Goal: Check status: Check status

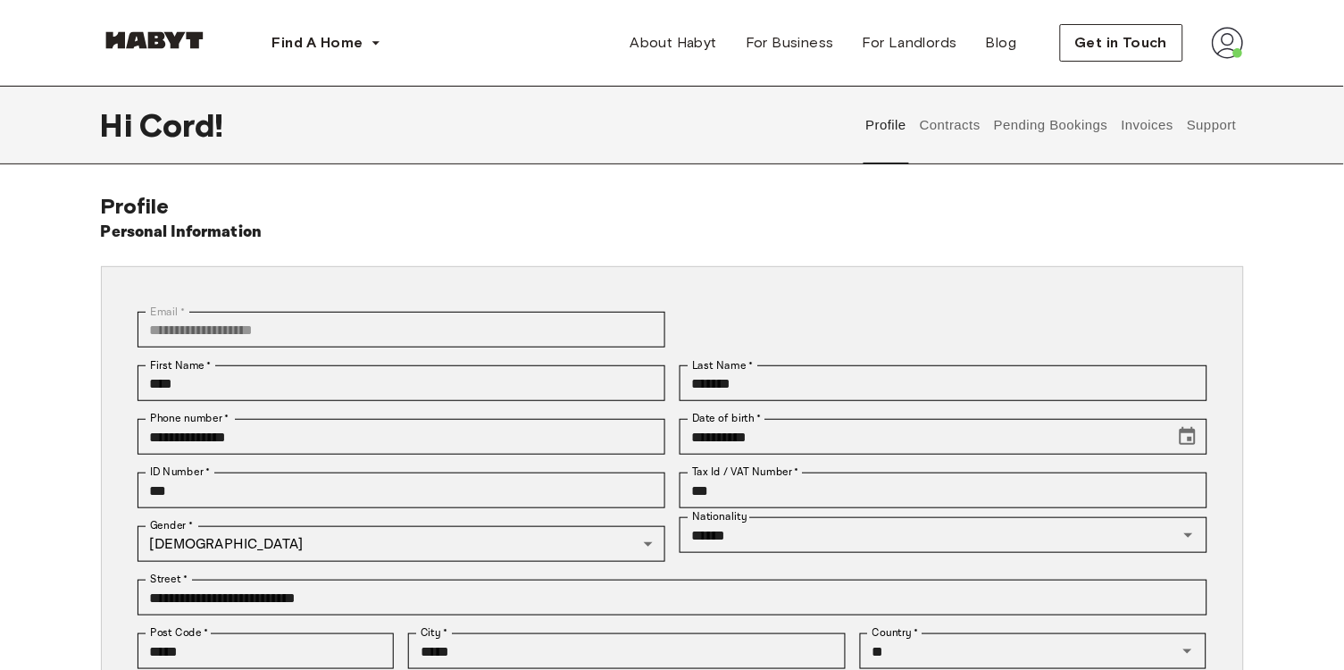
click at [1143, 132] on button "Invoices" at bounding box center [1147, 125] width 56 height 79
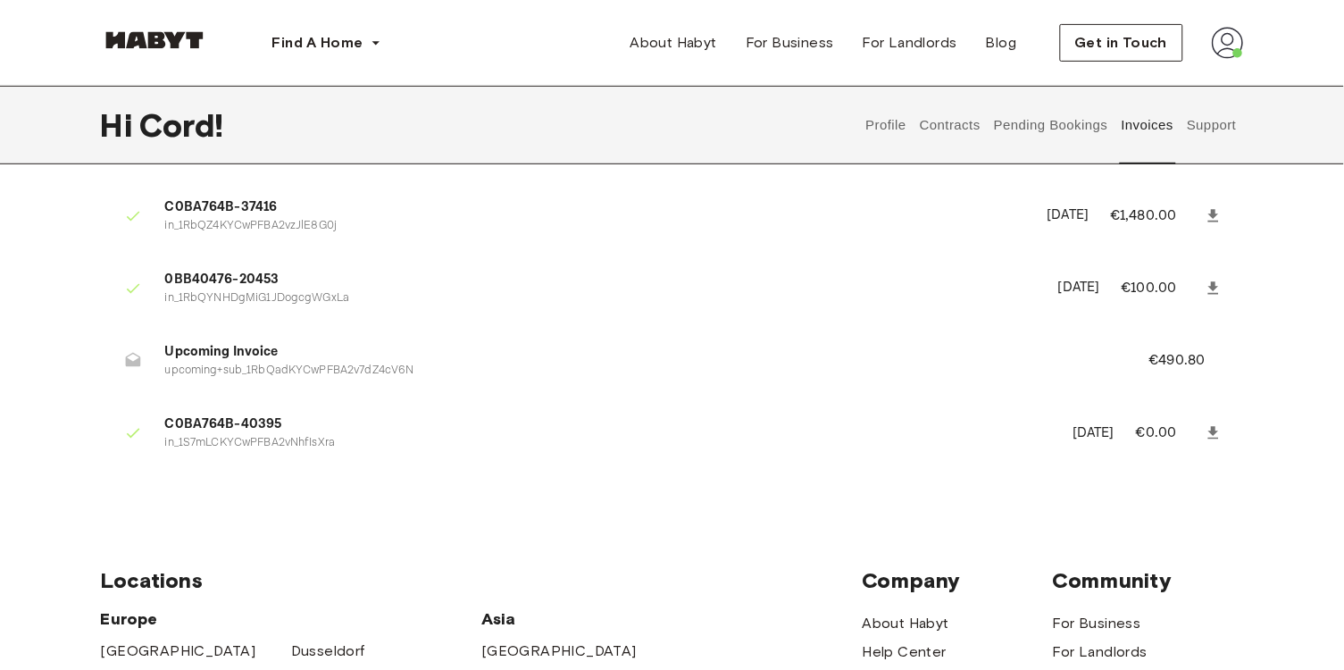
scroll to position [130, 0]
click at [205, 353] on span "Upcoming Invoice" at bounding box center [636, 351] width 942 height 21
click at [228, 364] on p "upcoming+sub_1RbQadKYCwPFBA2v7dZ4cV6N" at bounding box center [636, 370] width 942 height 17
click at [235, 347] on span "Upcoming Invoice" at bounding box center [636, 351] width 942 height 21
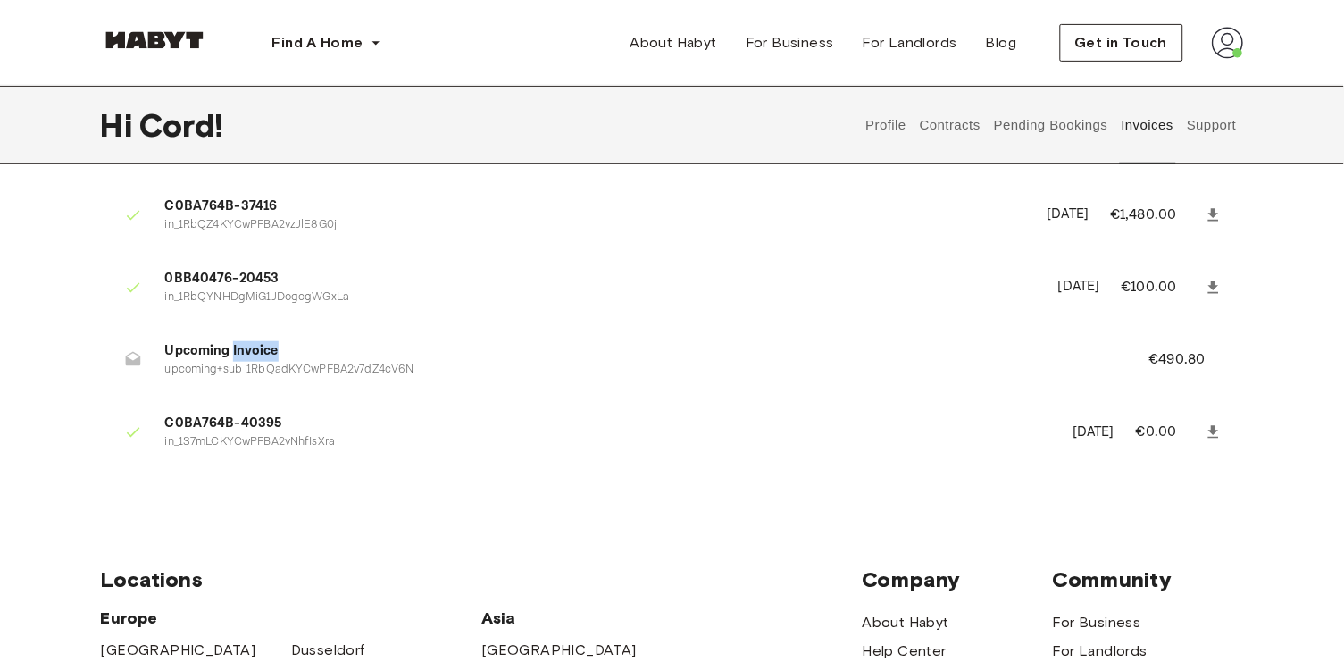
click at [235, 347] on span "Upcoming Invoice" at bounding box center [636, 351] width 942 height 21
click at [251, 434] on p "in_1S7mLCKYCwPFBA2vNhfIsXra" at bounding box center [608, 442] width 887 height 17
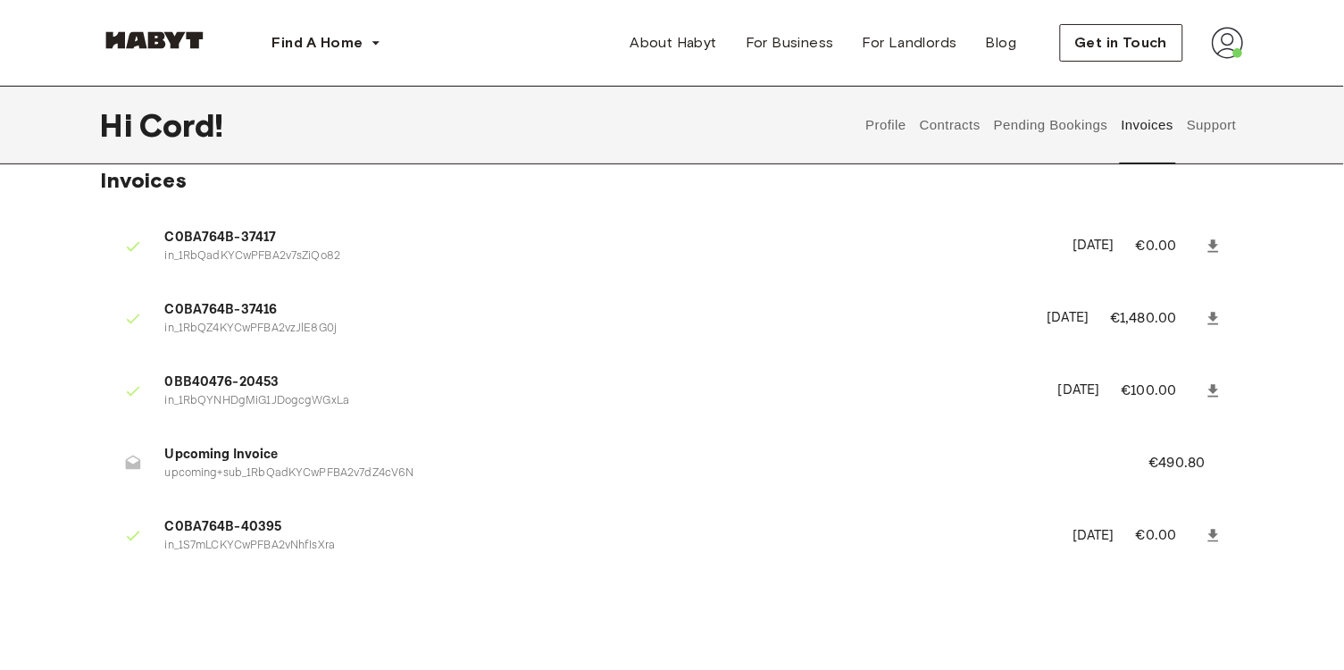
scroll to position [14, 0]
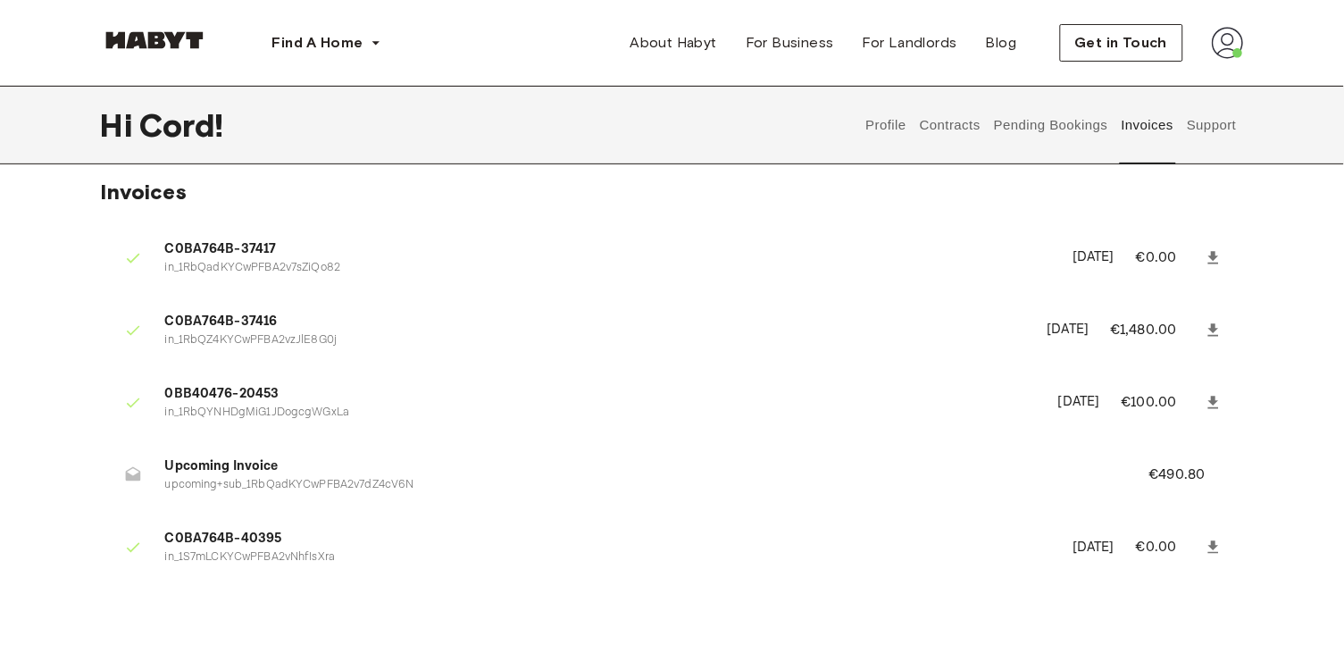
click at [132, 472] on icon at bounding box center [133, 475] width 18 height 18
click at [217, 464] on span "Upcoming Invoice" at bounding box center [636, 466] width 942 height 21
click at [263, 465] on span "Upcoming Invoice" at bounding box center [636, 466] width 942 height 21
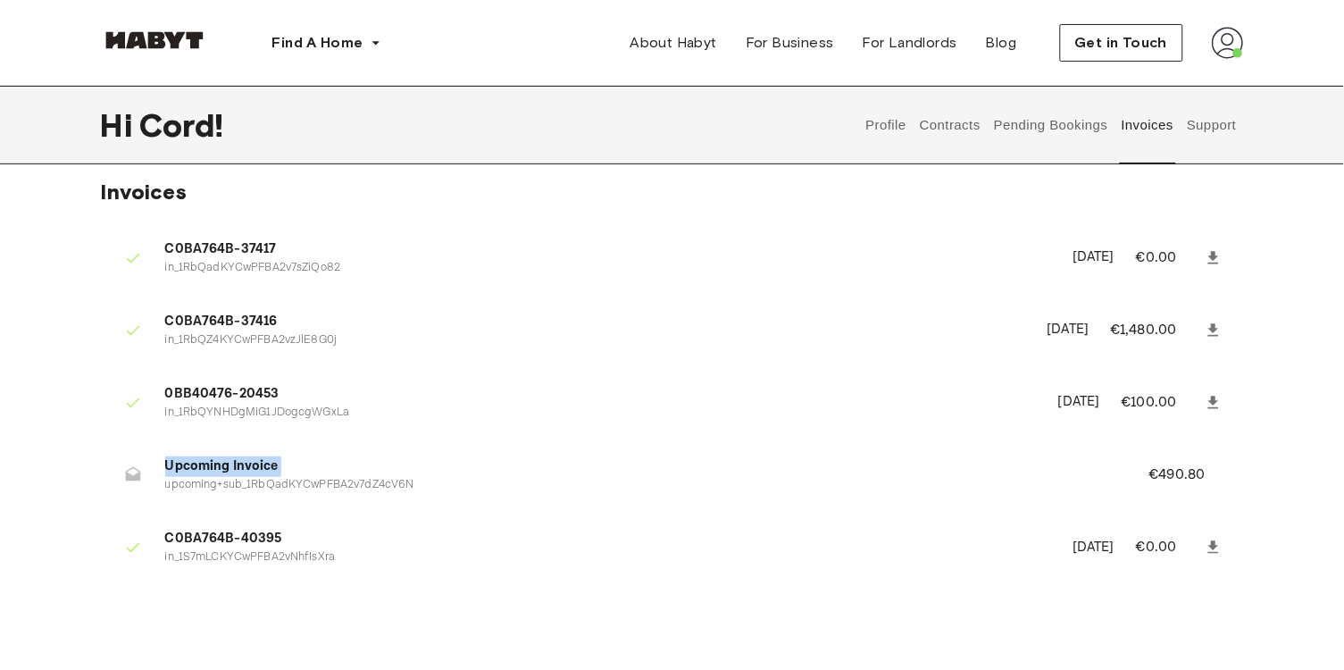
click at [269, 468] on span "Upcoming Invoice" at bounding box center [636, 466] width 942 height 21
click at [269, 467] on span "Upcoming Invoice" at bounding box center [636, 466] width 942 height 21
click at [269, 477] on p "upcoming+sub_1RbQadKYCwPFBA2v7dZ4cV6N" at bounding box center [636, 485] width 942 height 17
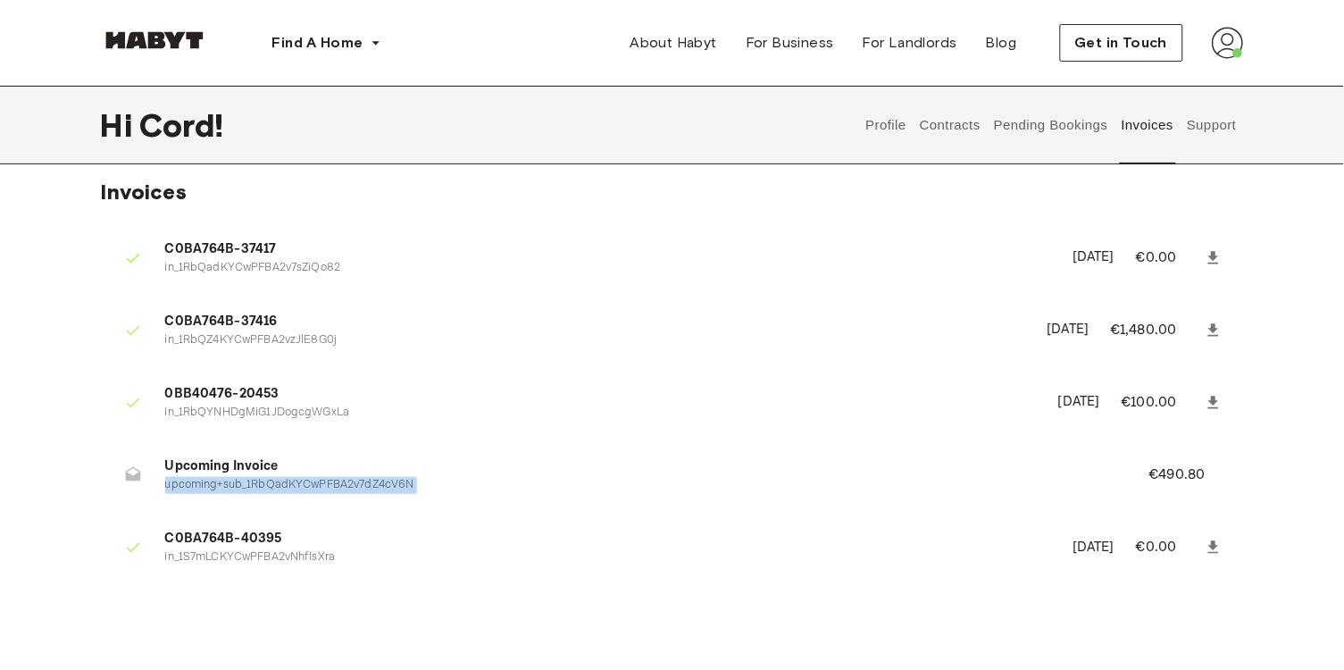
click at [292, 477] on p "upcoming+sub_1RbQadKYCwPFBA2v7dZ4cV6N" at bounding box center [636, 485] width 942 height 17
click at [1195, 472] on p "€490.80" at bounding box center [1190, 475] width 80 height 21
click at [1153, 472] on p "€490.80" at bounding box center [1190, 475] width 80 height 21
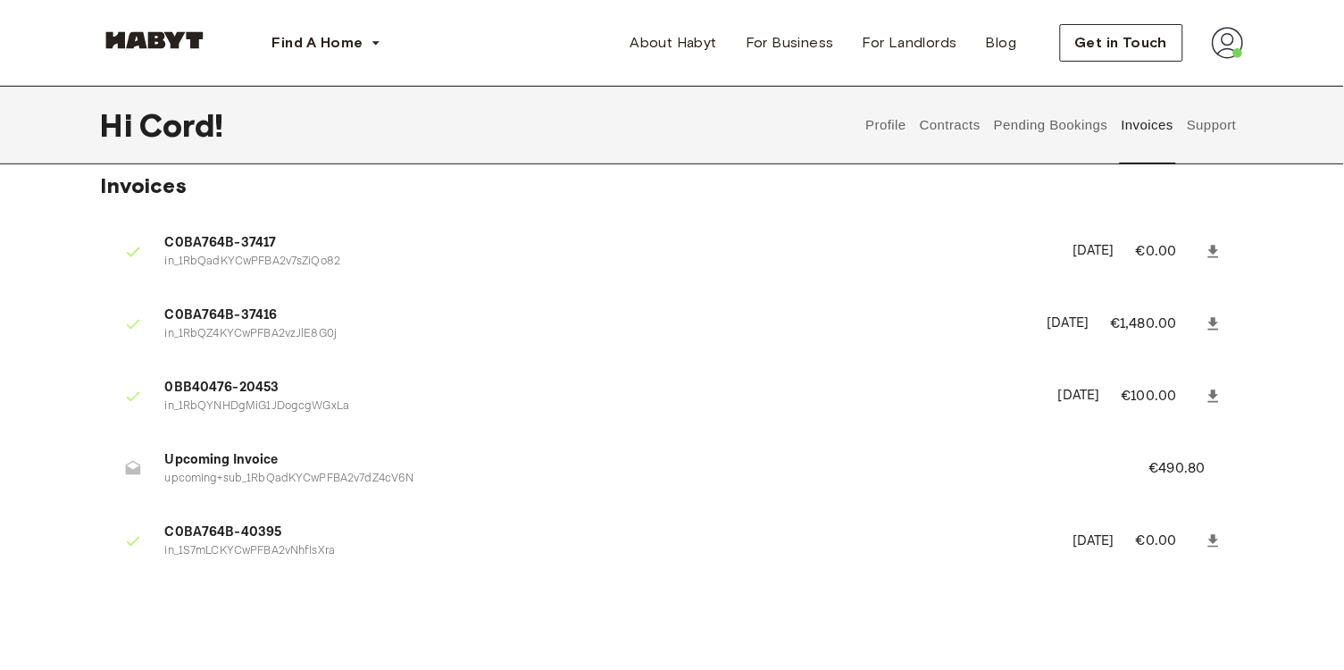
scroll to position [11, 0]
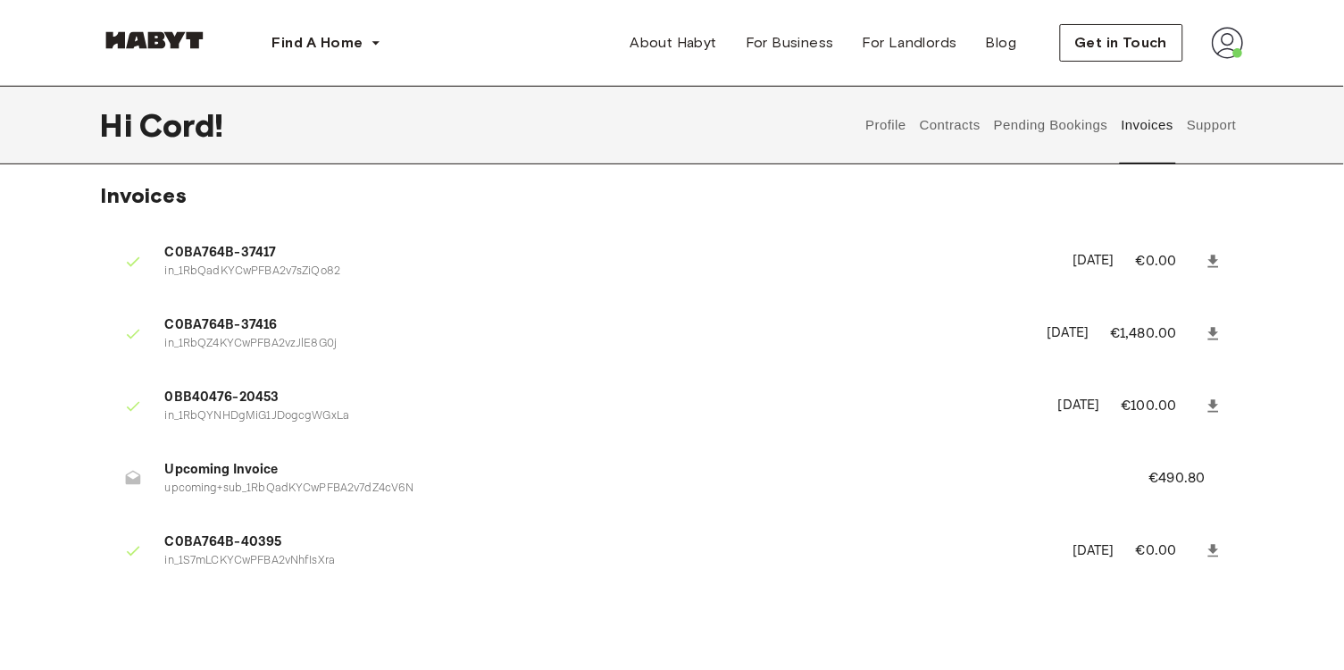
click at [320, 489] on p "upcoming+sub_1RbQadKYCwPFBA2v7dZ4cV6N" at bounding box center [636, 489] width 942 height 17
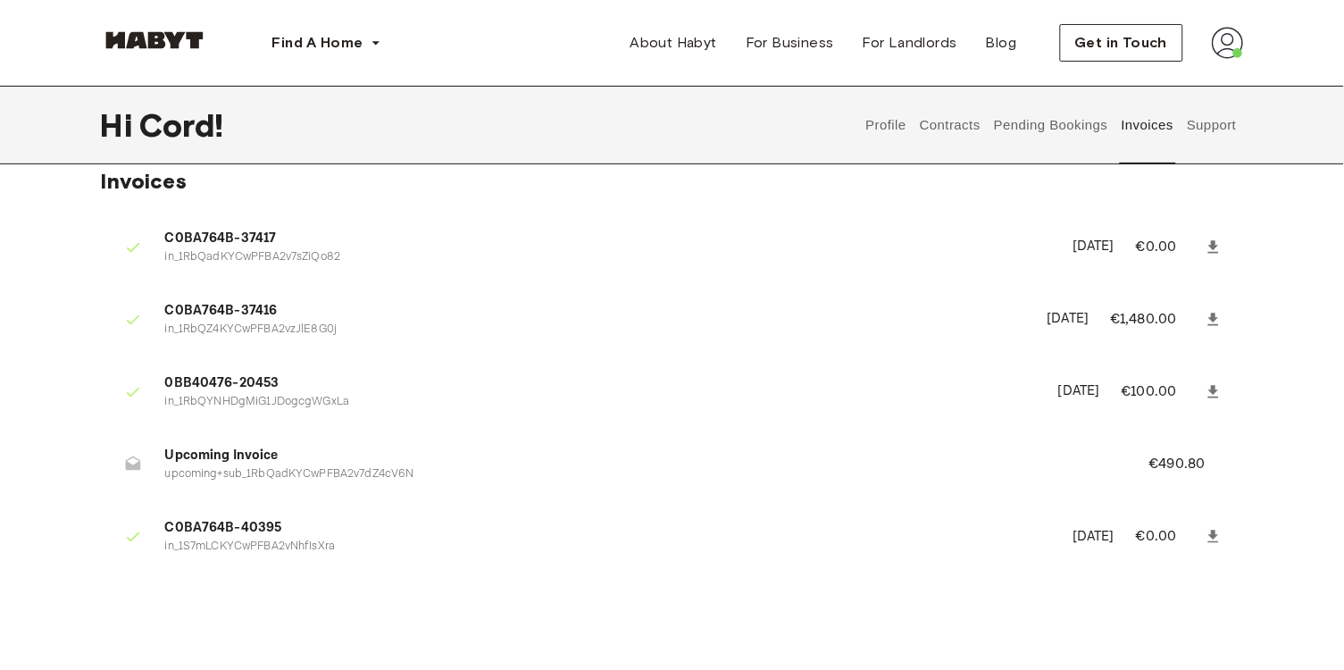
scroll to position [0, 0]
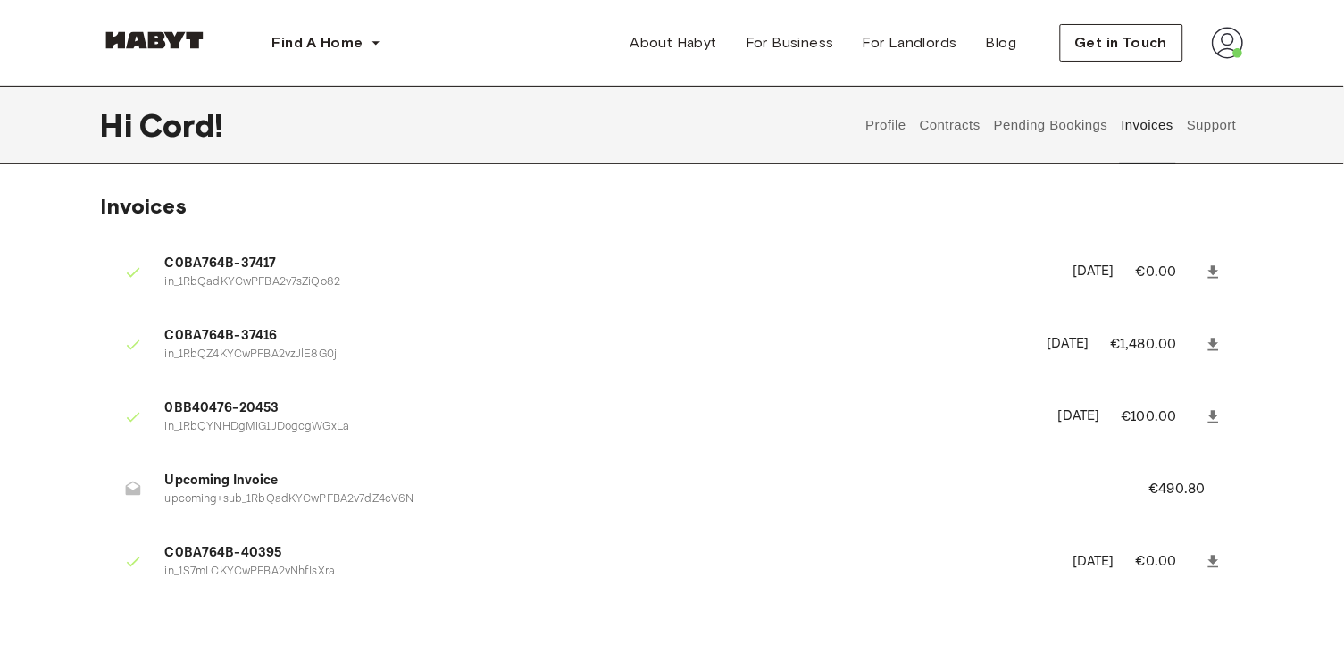
click at [1218, 131] on button "Support" at bounding box center [1212, 125] width 54 height 79
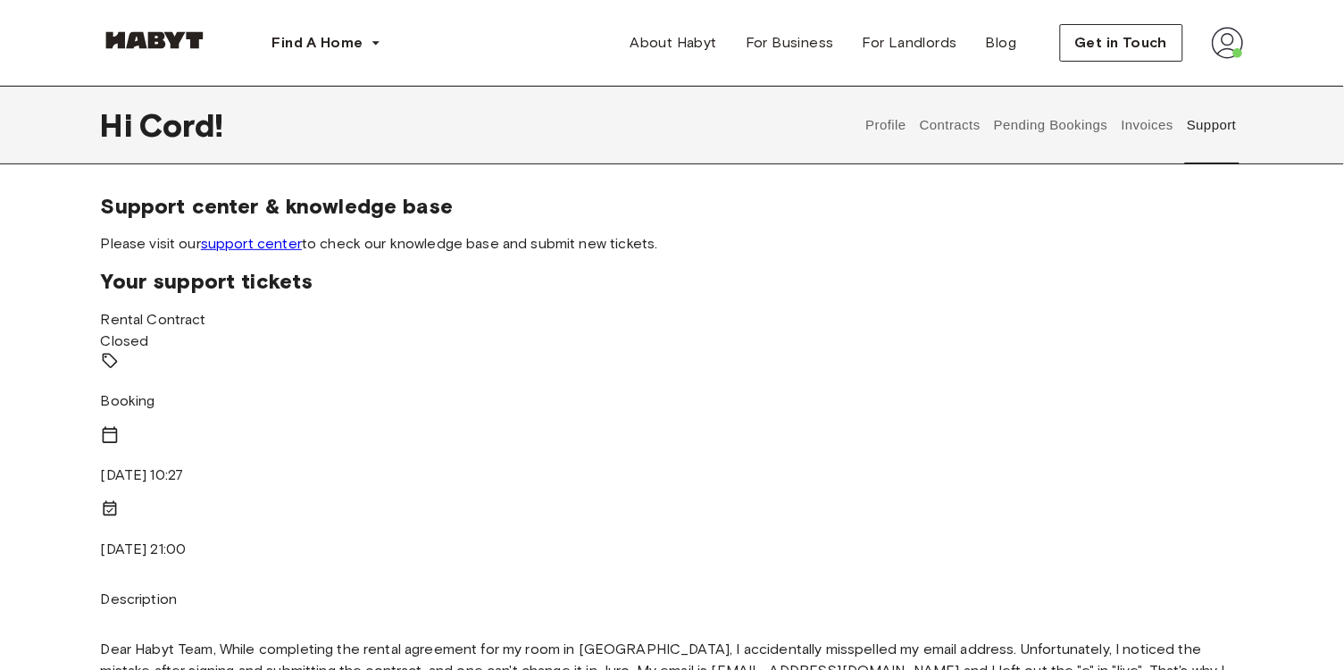
click at [264, 237] on link "support center" at bounding box center [251, 243] width 101 height 17
click at [1140, 126] on button "Invoices" at bounding box center [1147, 125] width 56 height 79
